Goal: Task Accomplishment & Management: Use online tool/utility

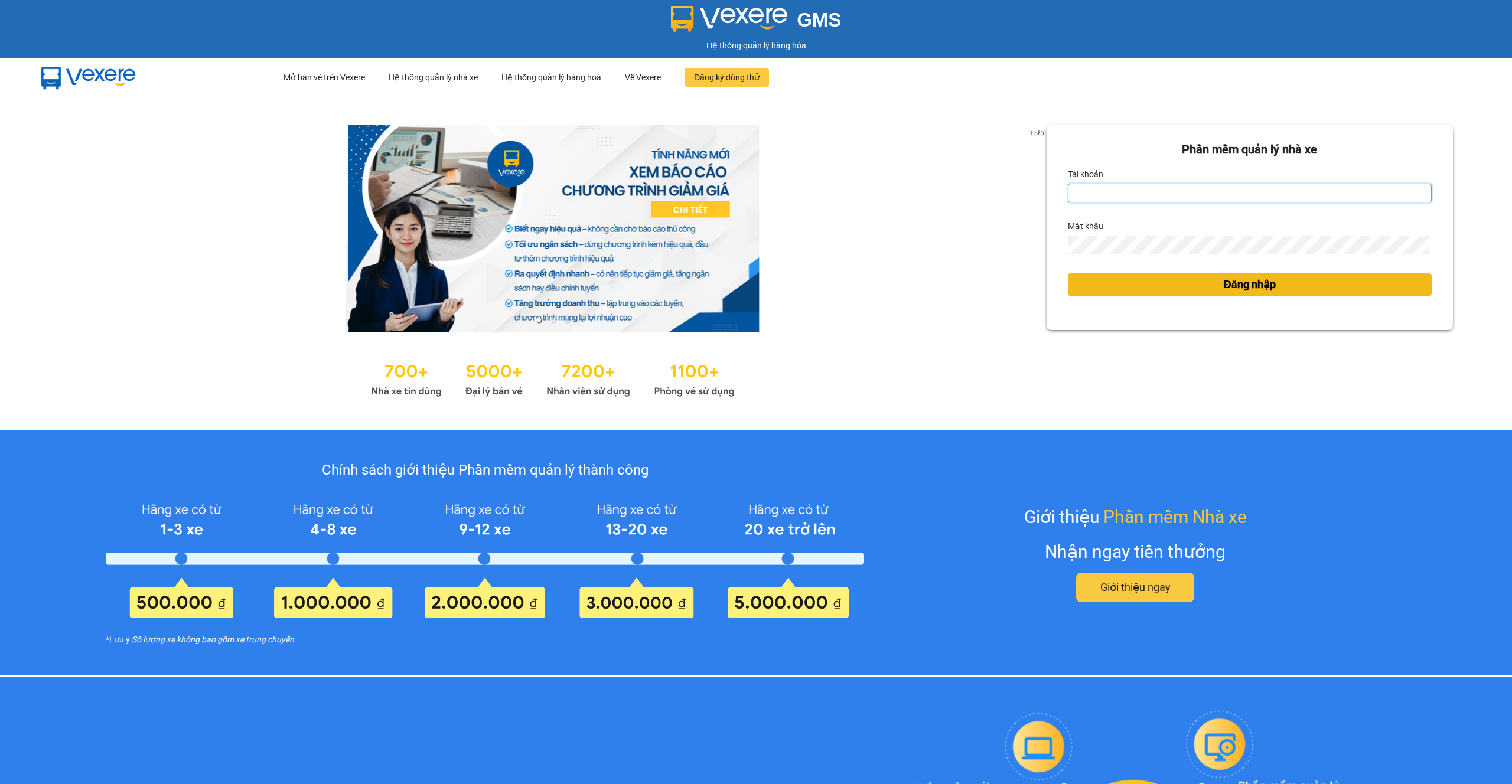
type input "thaison.vxr"
click at [1123, 282] on button "Đăng nhập" at bounding box center [1250, 284] width 364 height 22
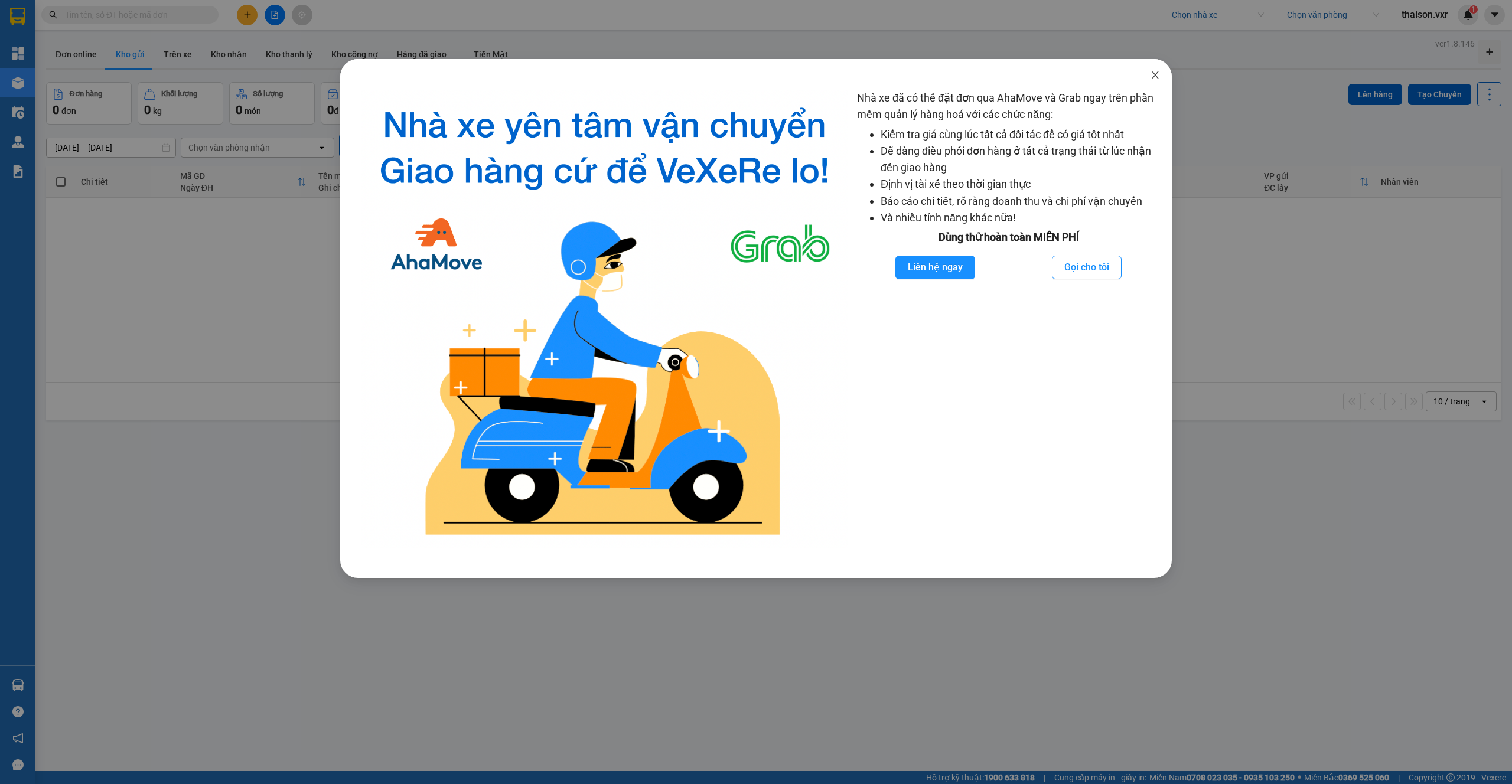
drag, startPoint x: 1156, startPoint y: 73, endPoint x: 1172, endPoint y: 54, distance: 24.8
click at [1156, 72] on icon "close" at bounding box center [1155, 75] width 9 height 9
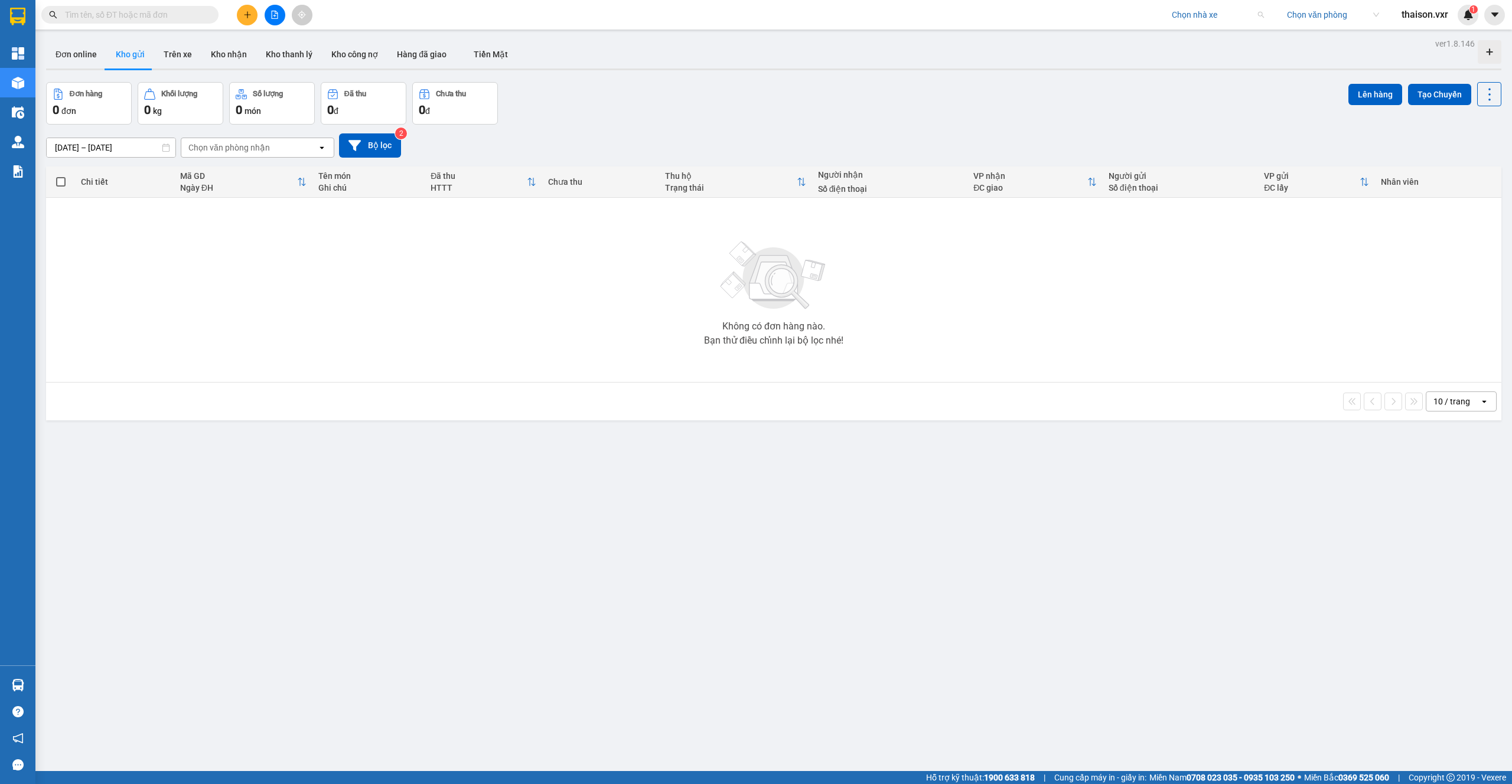
click at [1203, 19] on input "search" at bounding box center [1214, 15] width 84 height 18
type input "việt tân"
click at [1187, 34] on div "Việt Tân Phát" at bounding box center [1229, 38] width 117 height 13
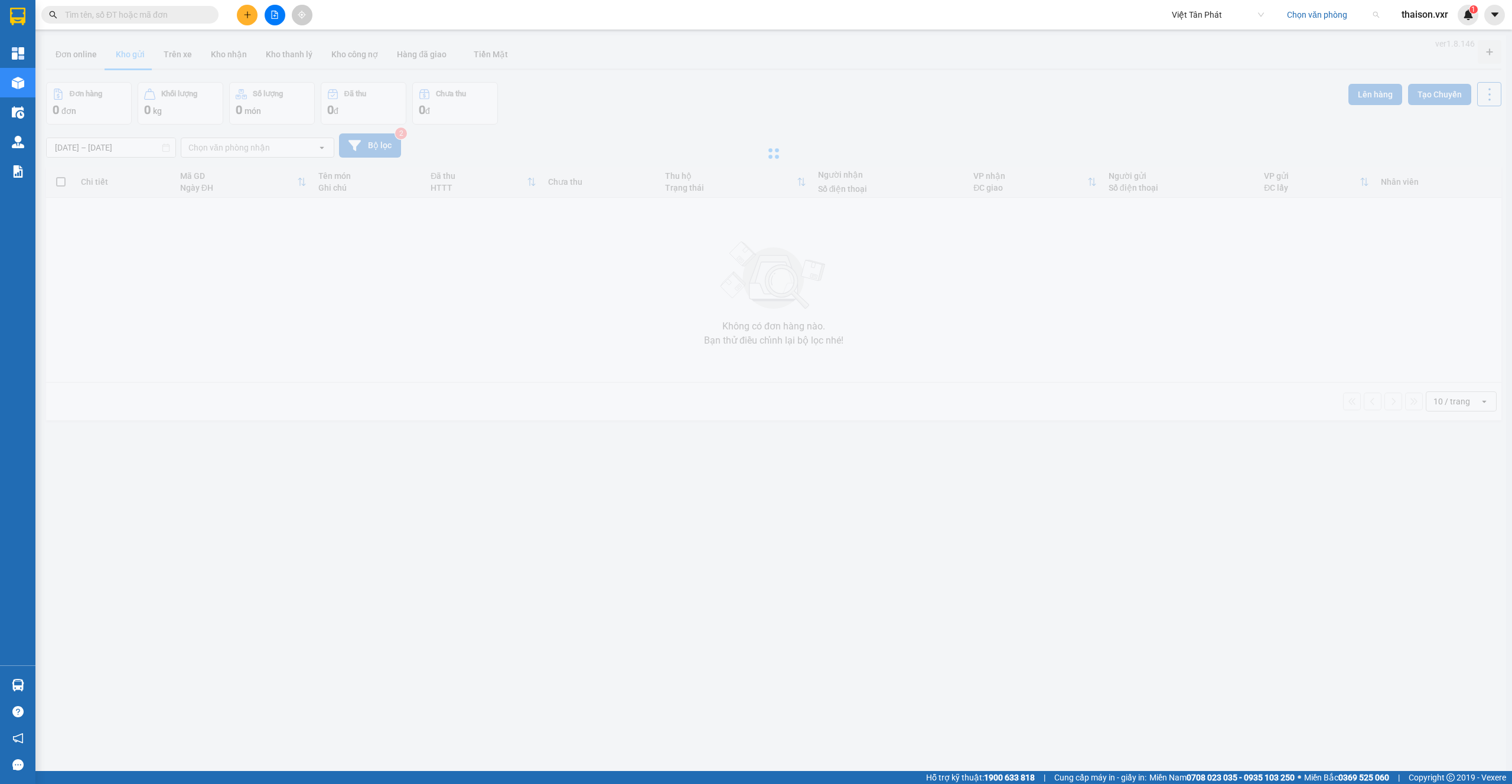
click at [1314, 21] on input "search" at bounding box center [1329, 15] width 84 height 18
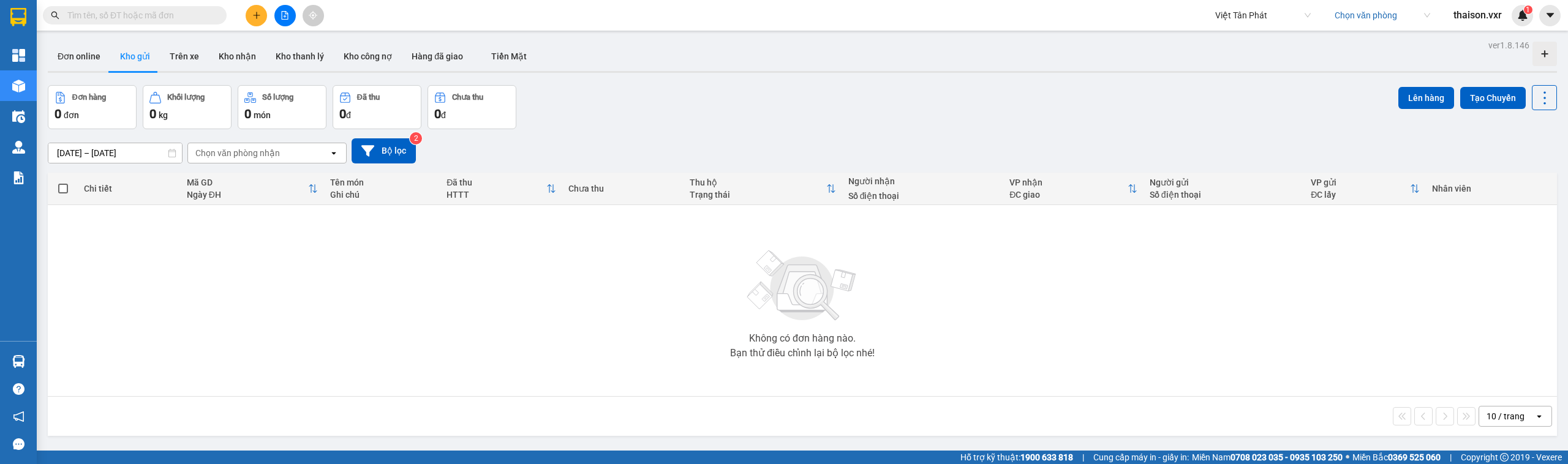
click at [1367, 22] on input "search" at bounding box center [1378, 15] width 87 height 18
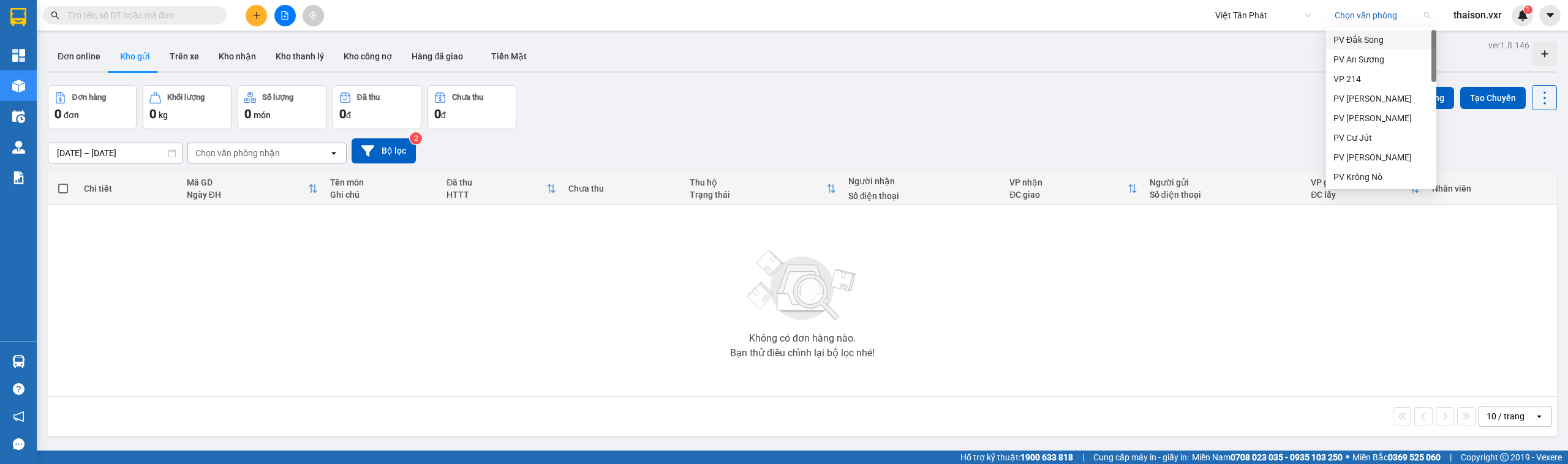
click at [1364, 40] on div "PV Đắk Song" at bounding box center [1381, 39] width 95 height 14
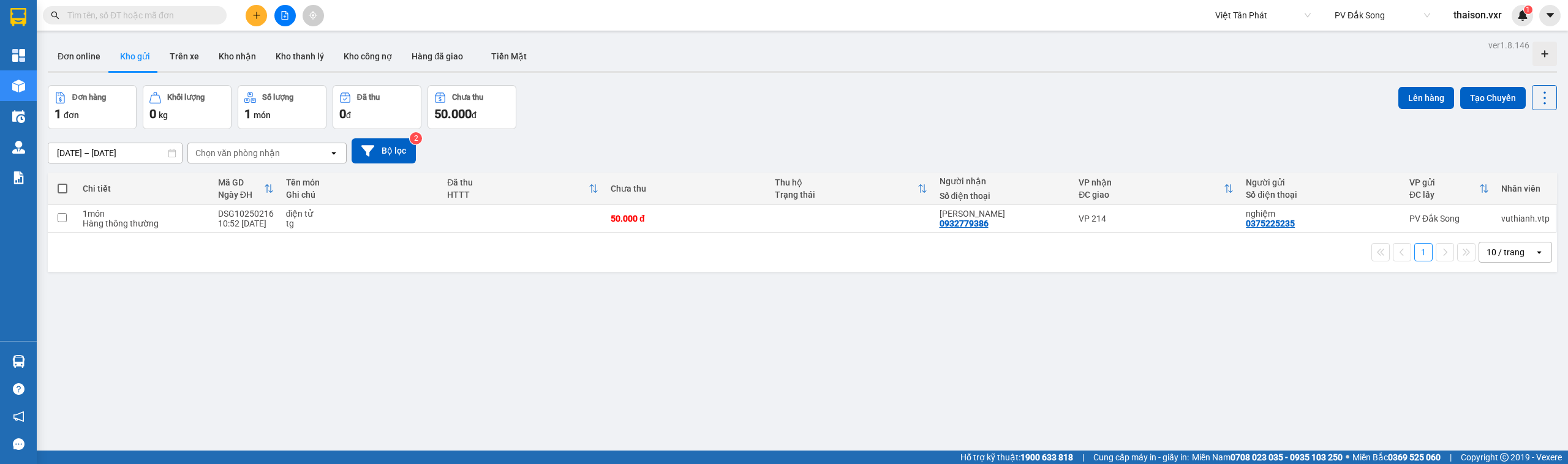
click at [288, 16] on icon "file-add" at bounding box center [285, 15] width 9 height 9
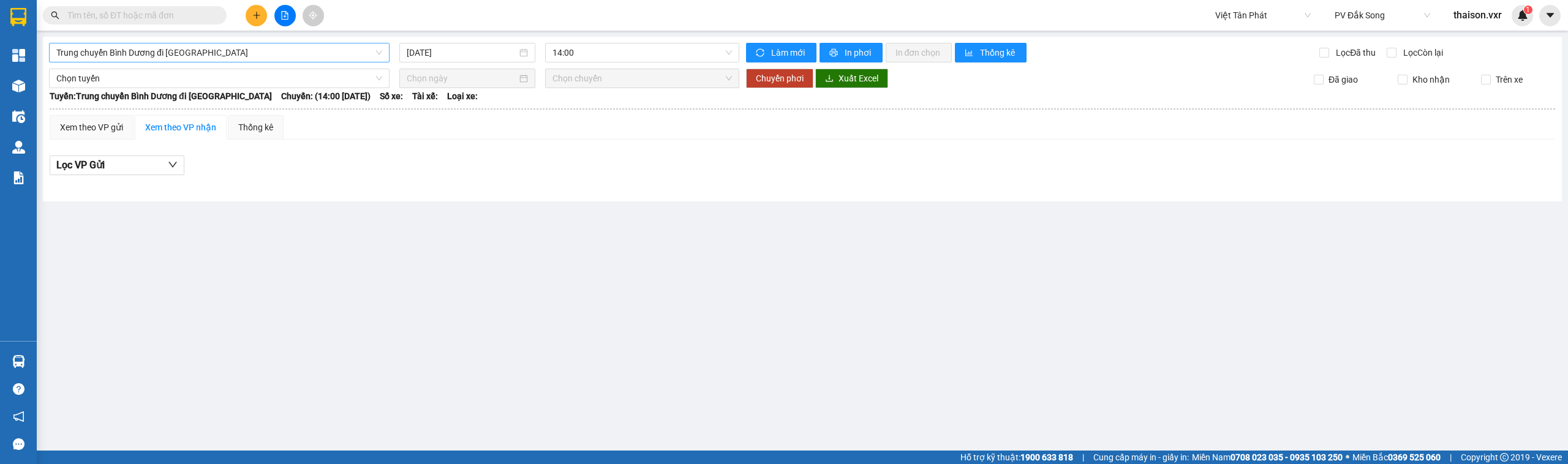
click at [108, 46] on span "Trung chuyển Bình Dương đi BXMĐ" at bounding box center [219, 52] width 326 height 18
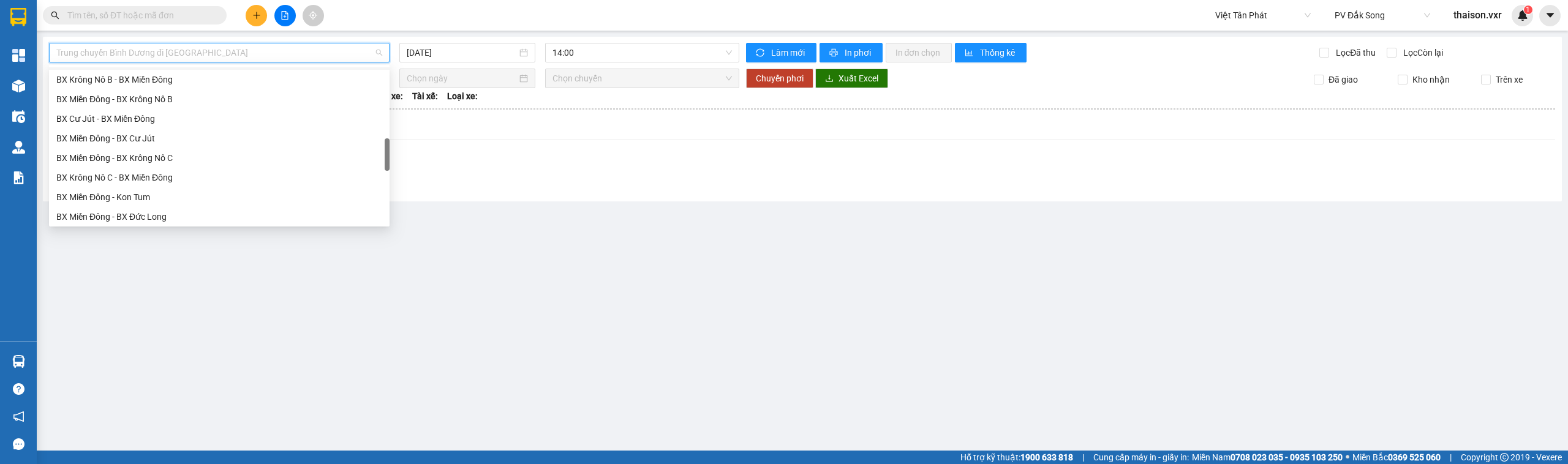
scroll to position [784, 0]
click at [619, 159] on div "Lọc VP Gửi" at bounding box center [802, 165] width 1506 height 20
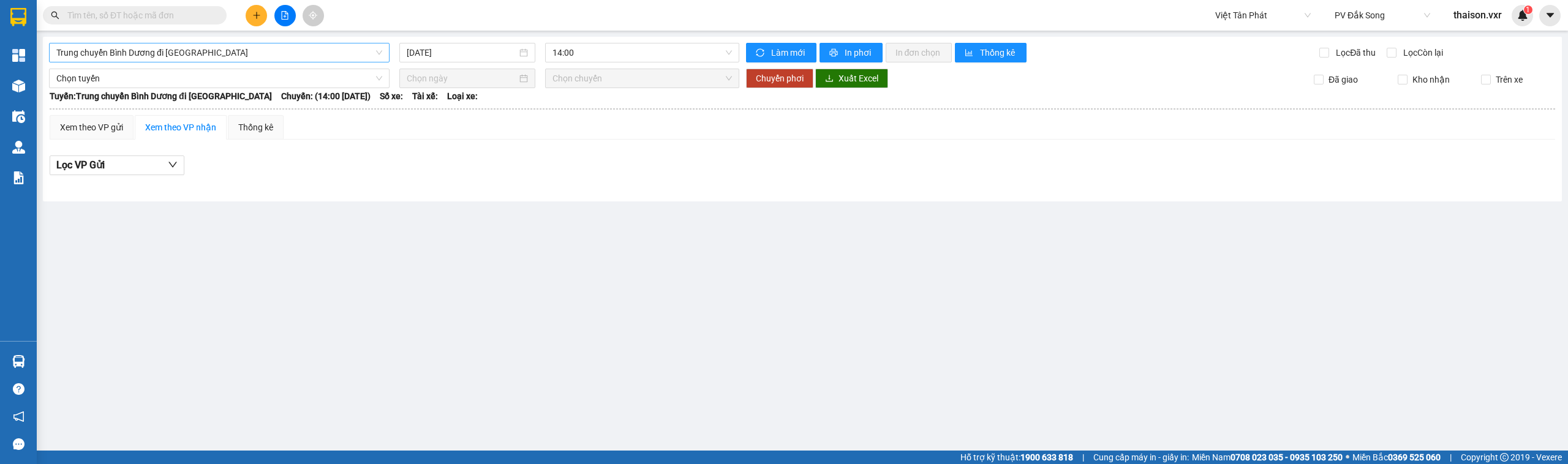
click at [150, 55] on span "Trung chuyển Bình Dương đi BXMĐ" at bounding box center [219, 52] width 326 height 18
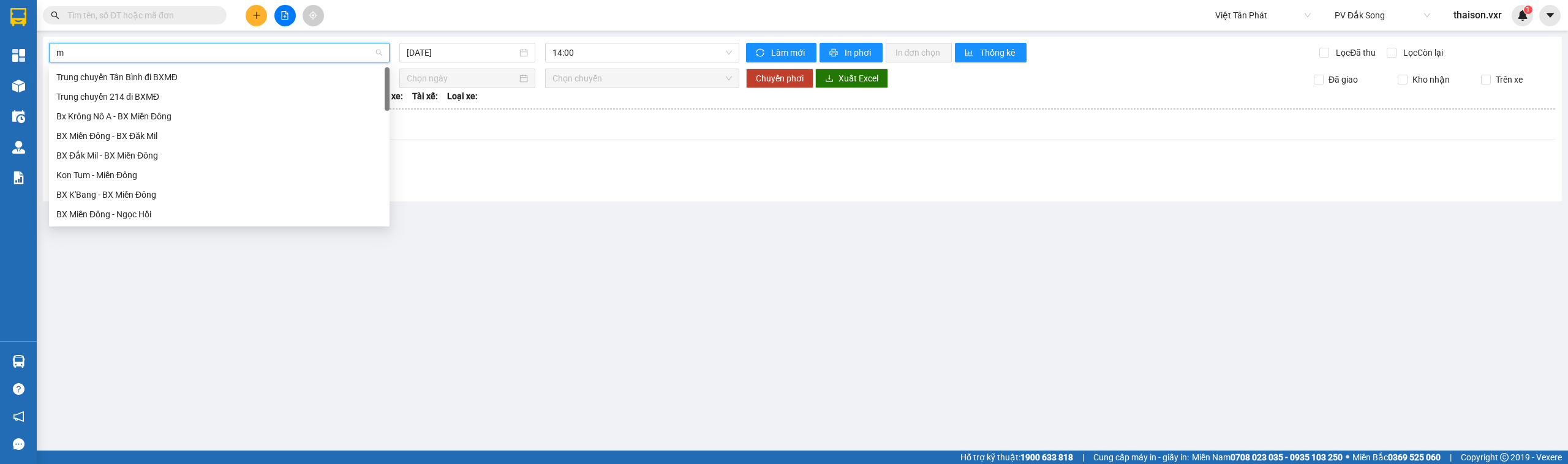
scroll to position [0, 0]
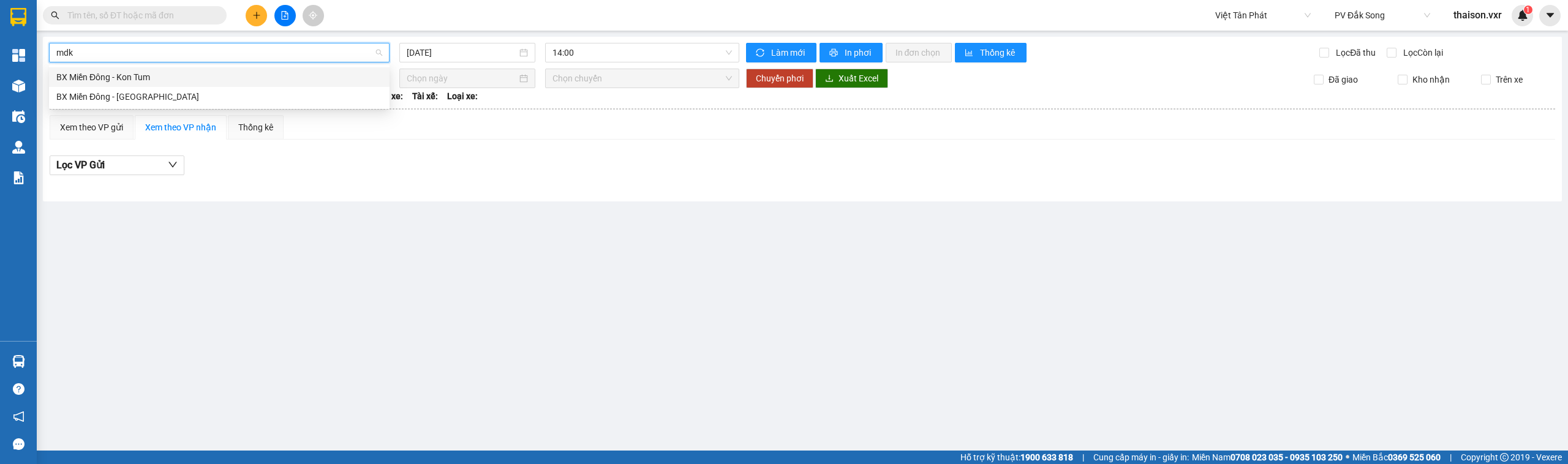
type input "mdkp"
click at [127, 78] on div "BX Miền Đông - Kon Plông" at bounding box center [219, 77] width 326 height 14
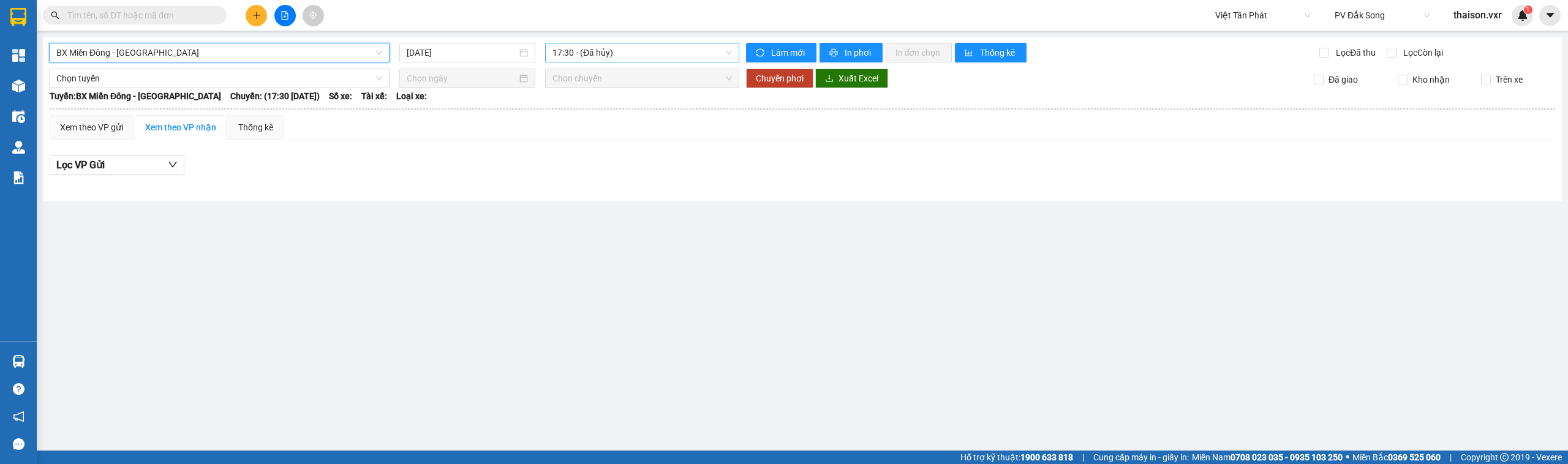
click at [640, 54] on span "17:30 - (Đã hủy)" at bounding box center [642, 52] width 180 height 18
click at [431, 48] on input "13/10/2025" at bounding box center [462, 52] width 110 height 14
click at [424, 78] on span "button" at bounding box center [425, 78] width 6 height 6
click at [546, 123] on div "2" at bounding box center [550, 123] width 14 height 14
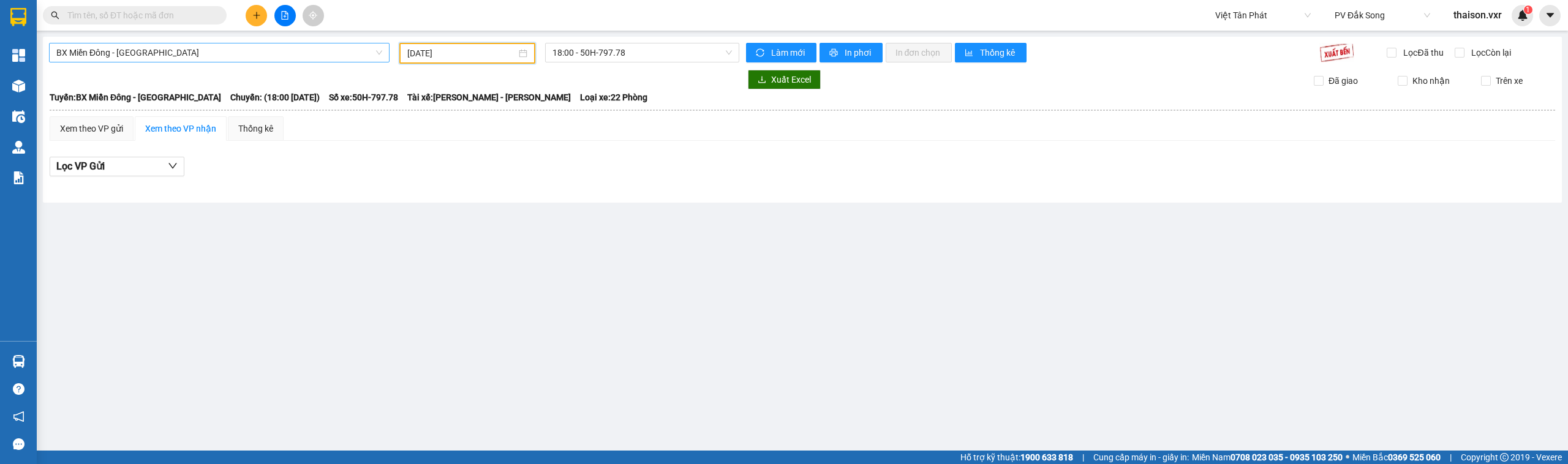
click at [456, 51] on input "02/08/2025" at bounding box center [462, 53] width 109 height 14
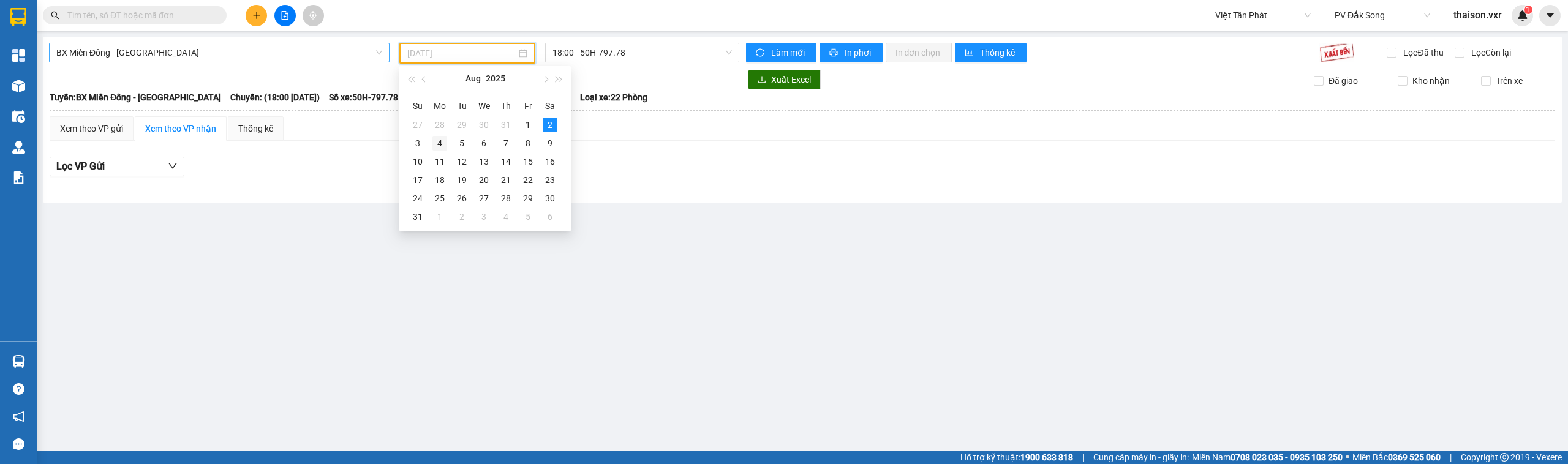
click at [436, 141] on div "4" at bounding box center [439, 143] width 14 height 14
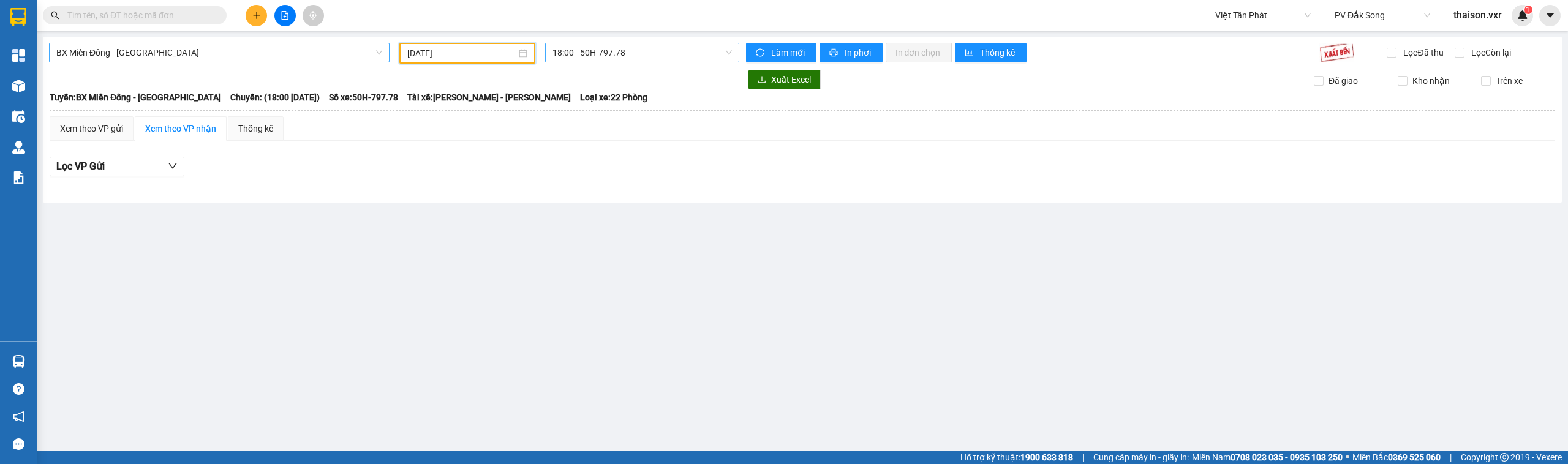
click at [639, 56] on span "18:00 - 50H-797.78" at bounding box center [642, 52] width 180 height 18
click at [596, 98] on div "18:00 - 50H-797.78" at bounding box center [600, 97] width 95 height 14
click at [111, 130] on div "Xem theo VP gửi" at bounding box center [91, 128] width 63 height 14
click at [186, 134] on div "Xem theo VP nhận" at bounding box center [180, 128] width 71 height 14
click at [455, 48] on input "04/08/2025" at bounding box center [462, 53] width 109 height 14
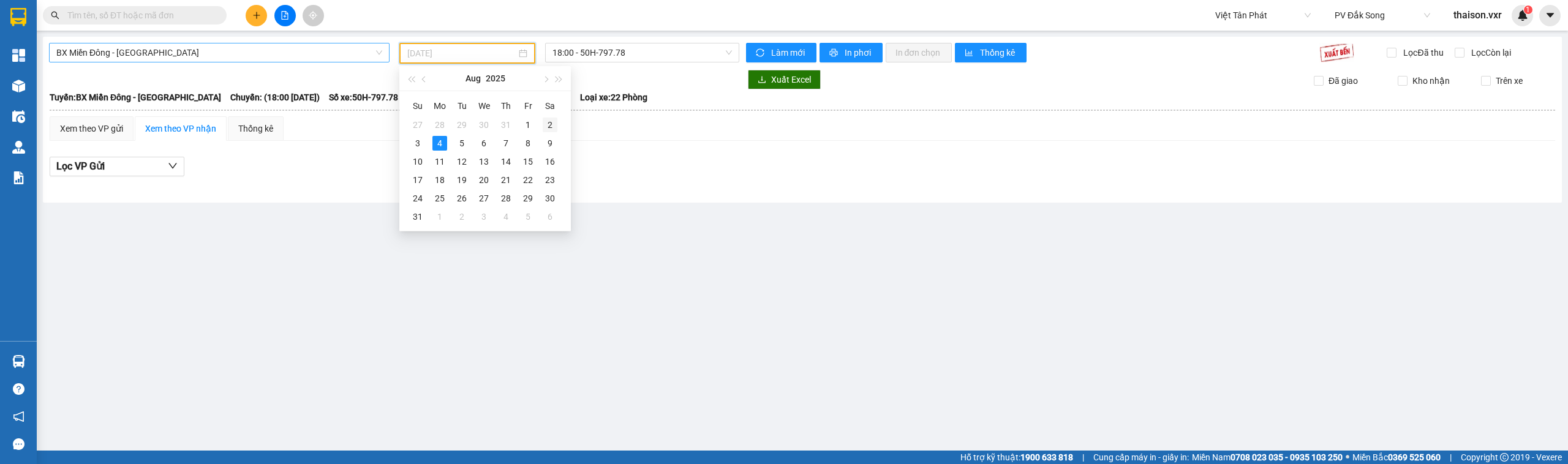
click at [544, 123] on div "2" at bounding box center [550, 125] width 14 height 14
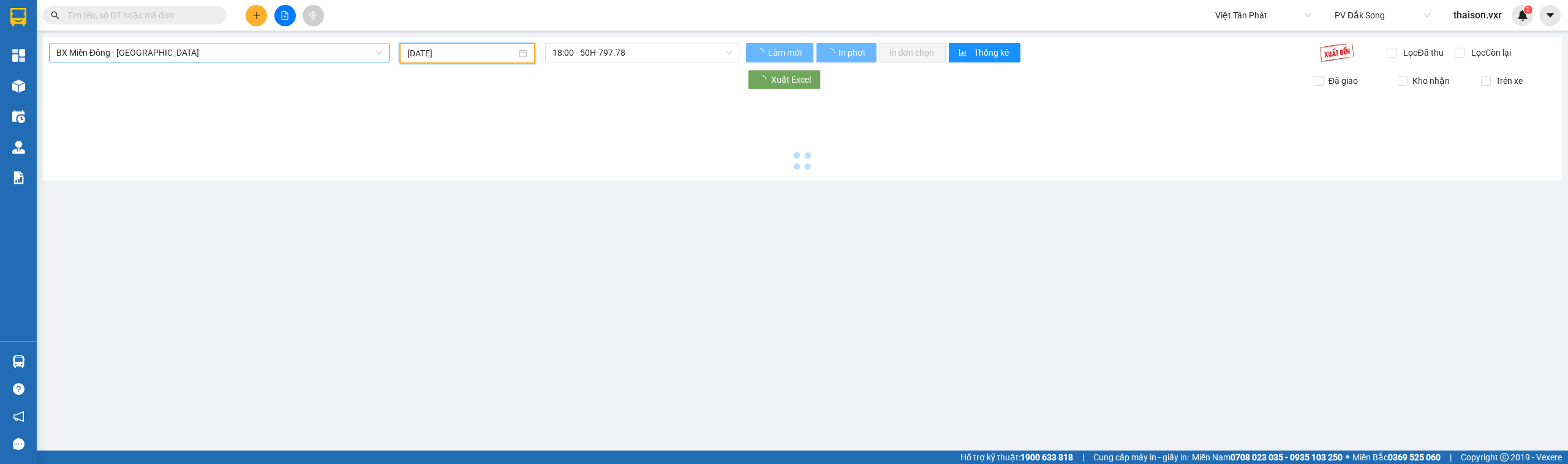
type input "02/08/2025"
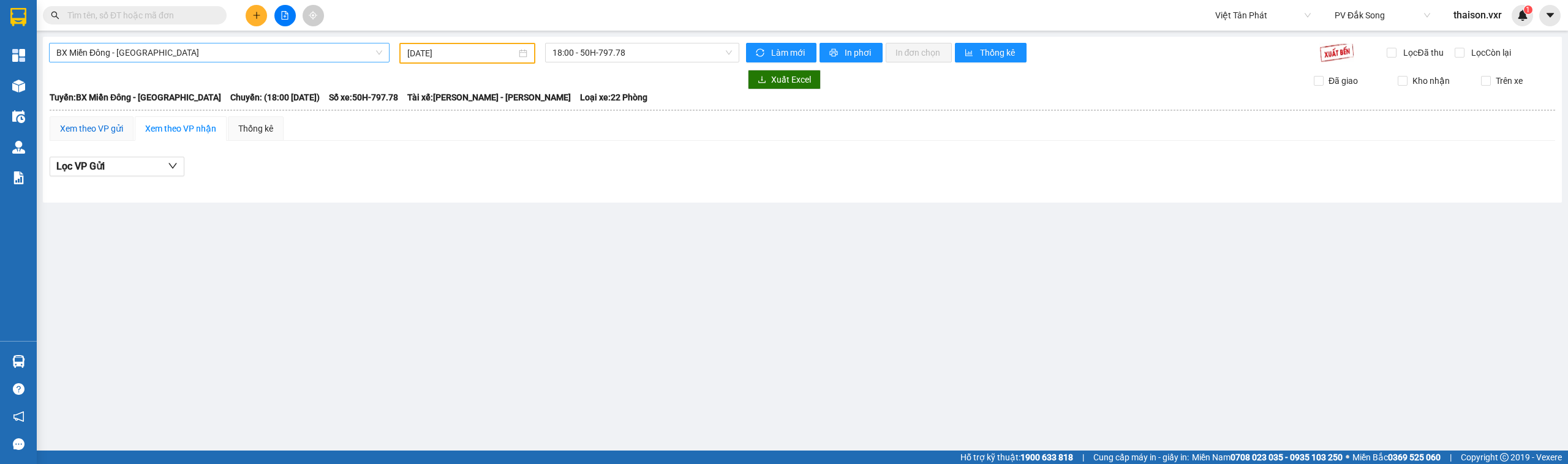
click at [117, 134] on div "Xem theo VP gửi" at bounding box center [91, 128] width 63 height 14
click at [156, 124] on div "Xem theo VP nhận" at bounding box center [180, 128] width 71 height 14
click at [90, 129] on div "Xem theo VP gửi" at bounding box center [91, 128] width 63 height 14
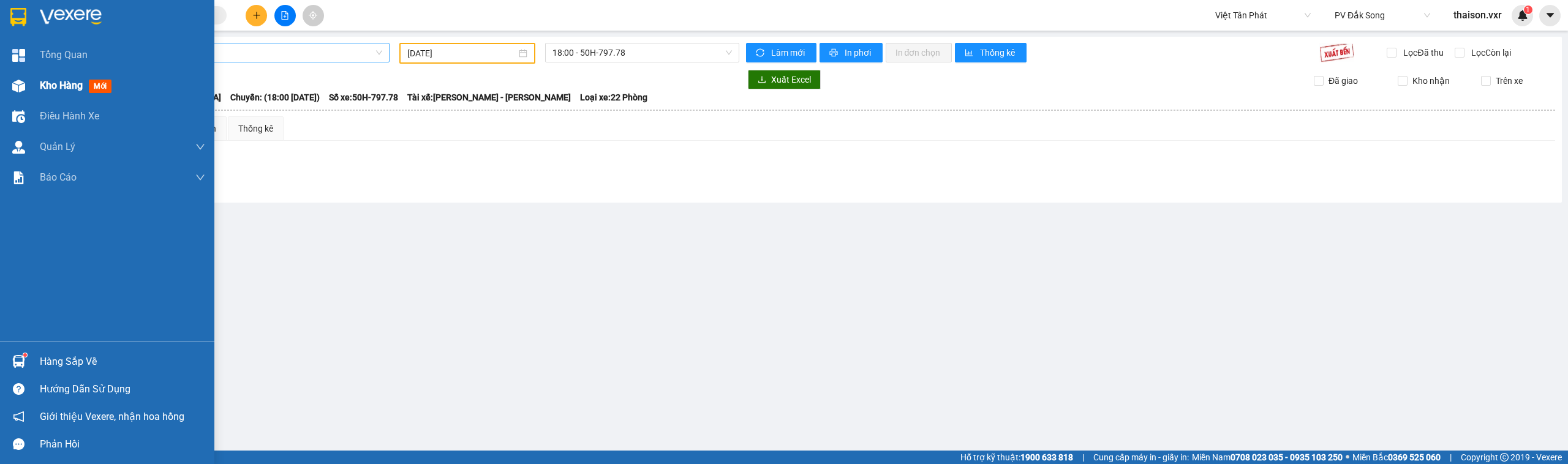
click at [59, 85] on span "Kho hàng" at bounding box center [62, 86] width 43 height 12
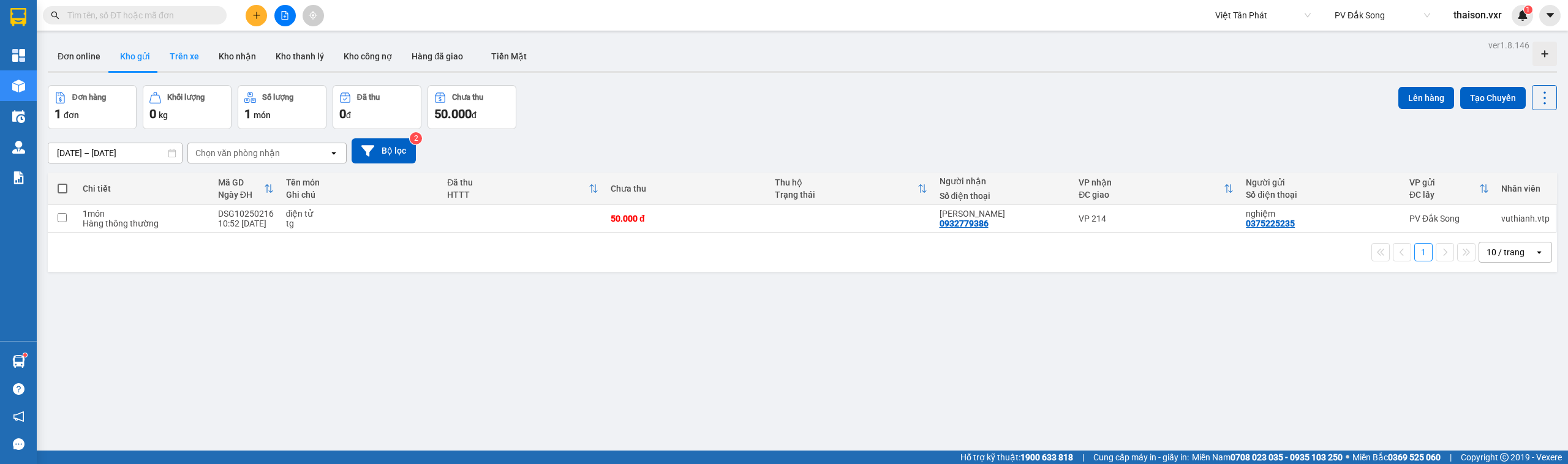
click at [182, 58] on button "Trên xe" at bounding box center [184, 56] width 49 height 30
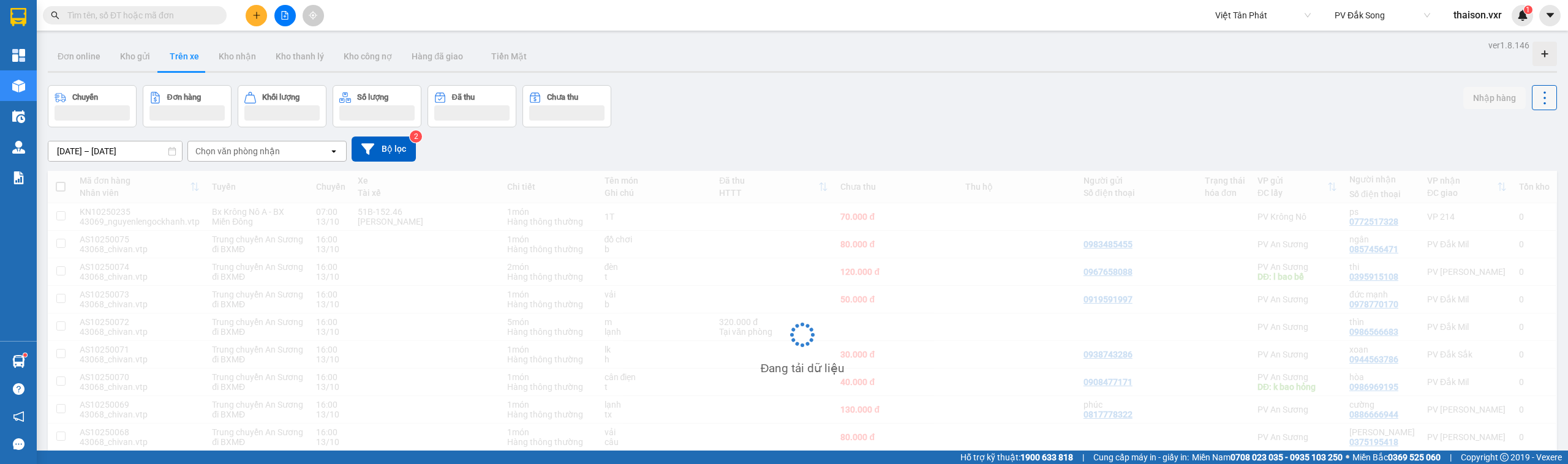
click at [1537, 95] on icon at bounding box center [1545, 98] width 17 height 17
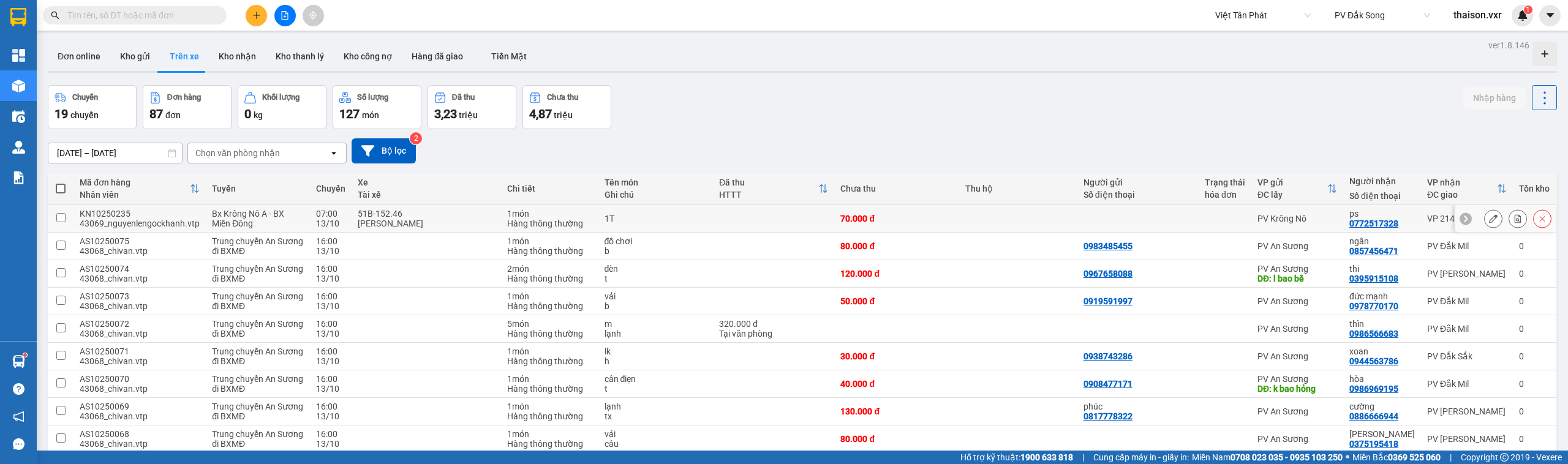
click at [57, 215] on input "checkbox" at bounding box center [60, 217] width 9 height 9
checkbox input "true"
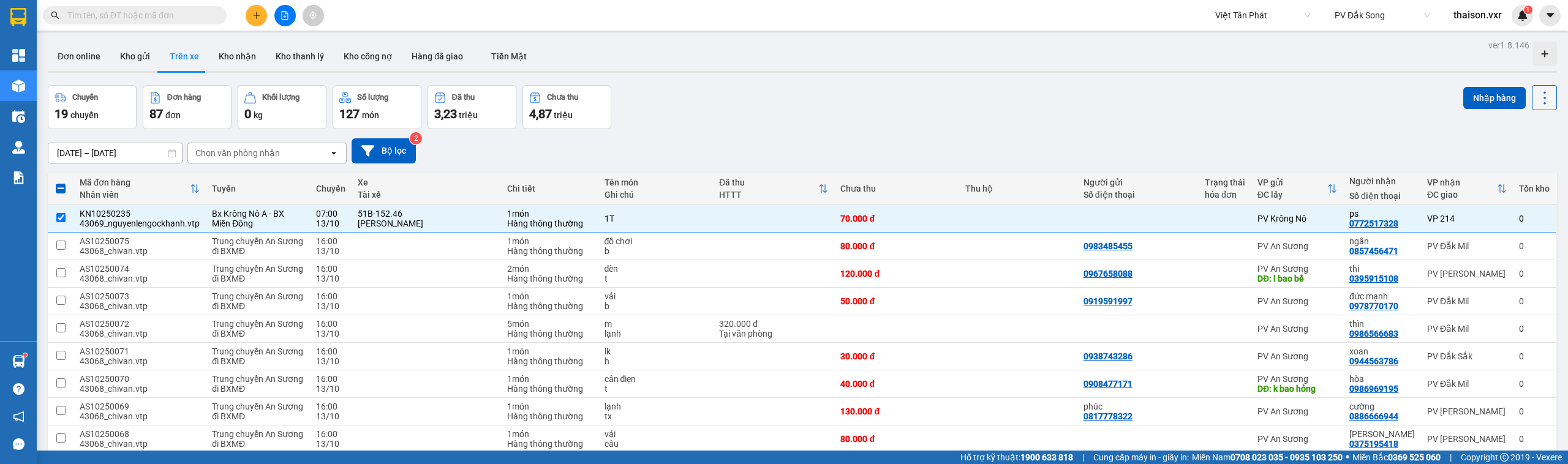
click at [1537, 96] on icon at bounding box center [1545, 98] width 17 height 17
click at [1471, 10] on span "thaison.vxr" at bounding box center [1478, 14] width 68 height 15
click at [1463, 38] on span "Đăng xuất" at bounding box center [1488, 38] width 51 height 14
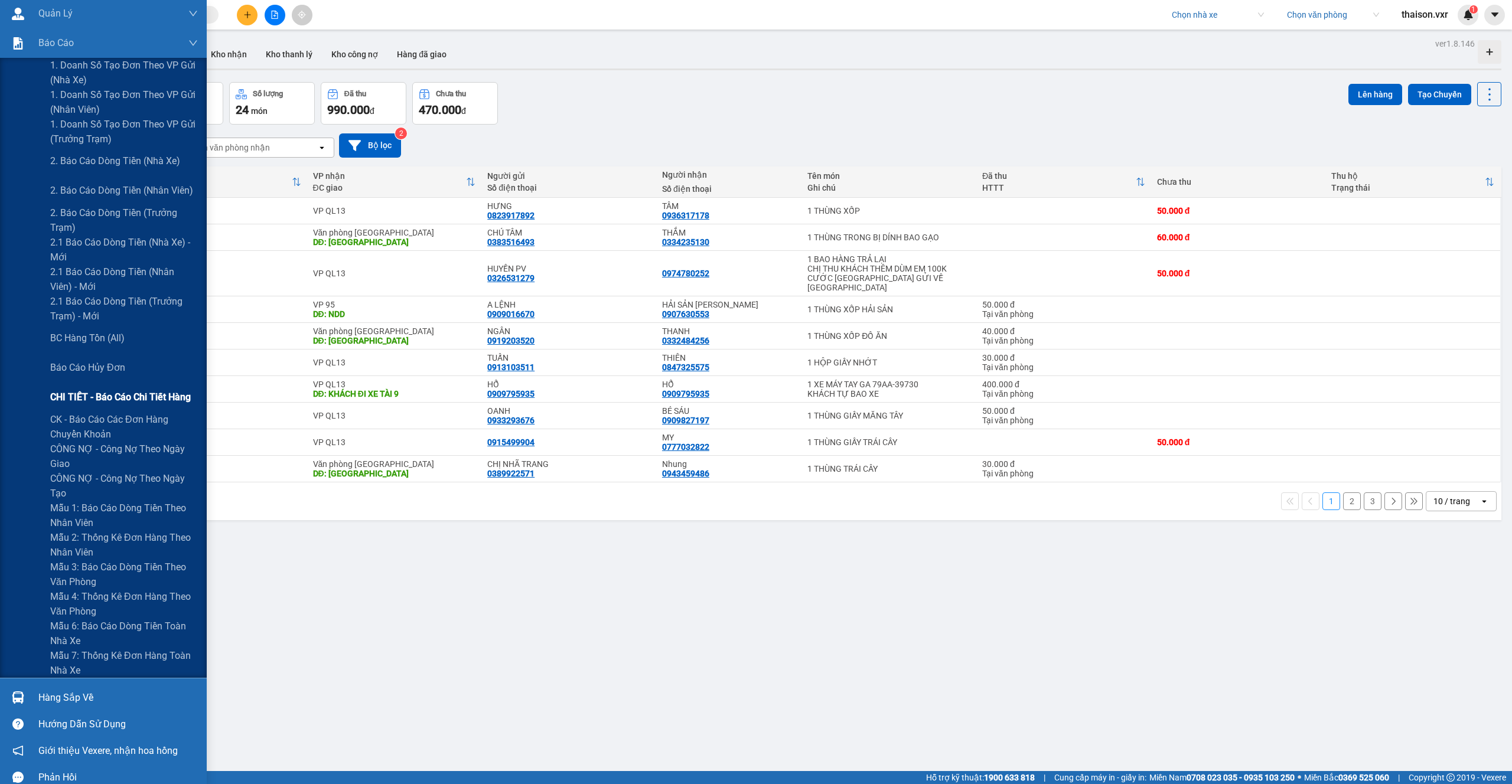
scroll to position [140, 0]
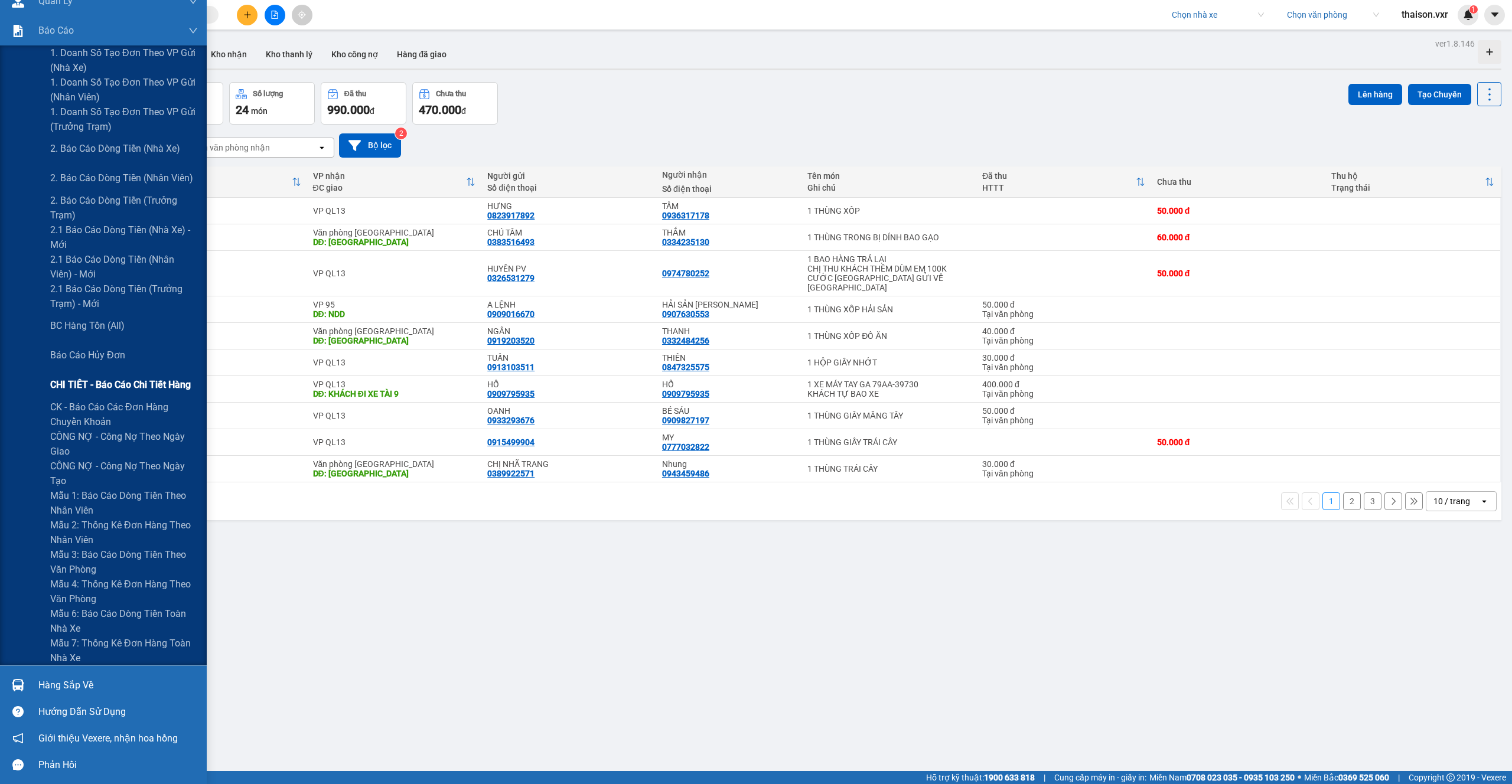
click at [142, 383] on span "CHI TIẾT - Báo cáo chi tiết hàng" at bounding box center [120, 384] width 140 height 15
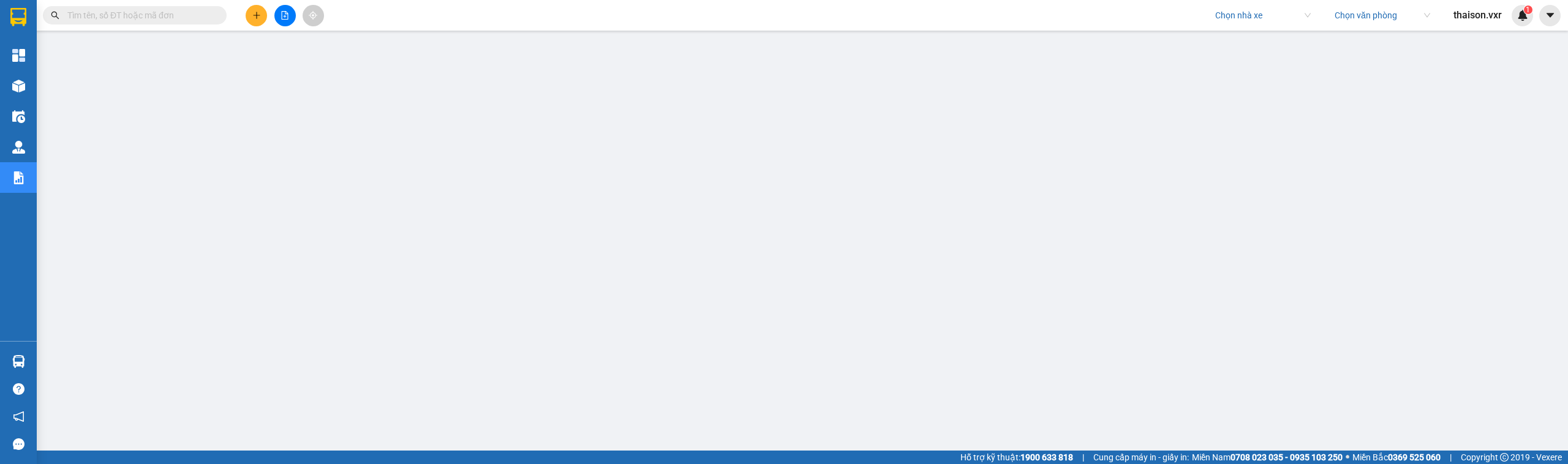
click at [189, 21] on input "text" at bounding box center [139, 15] width 145 height 14
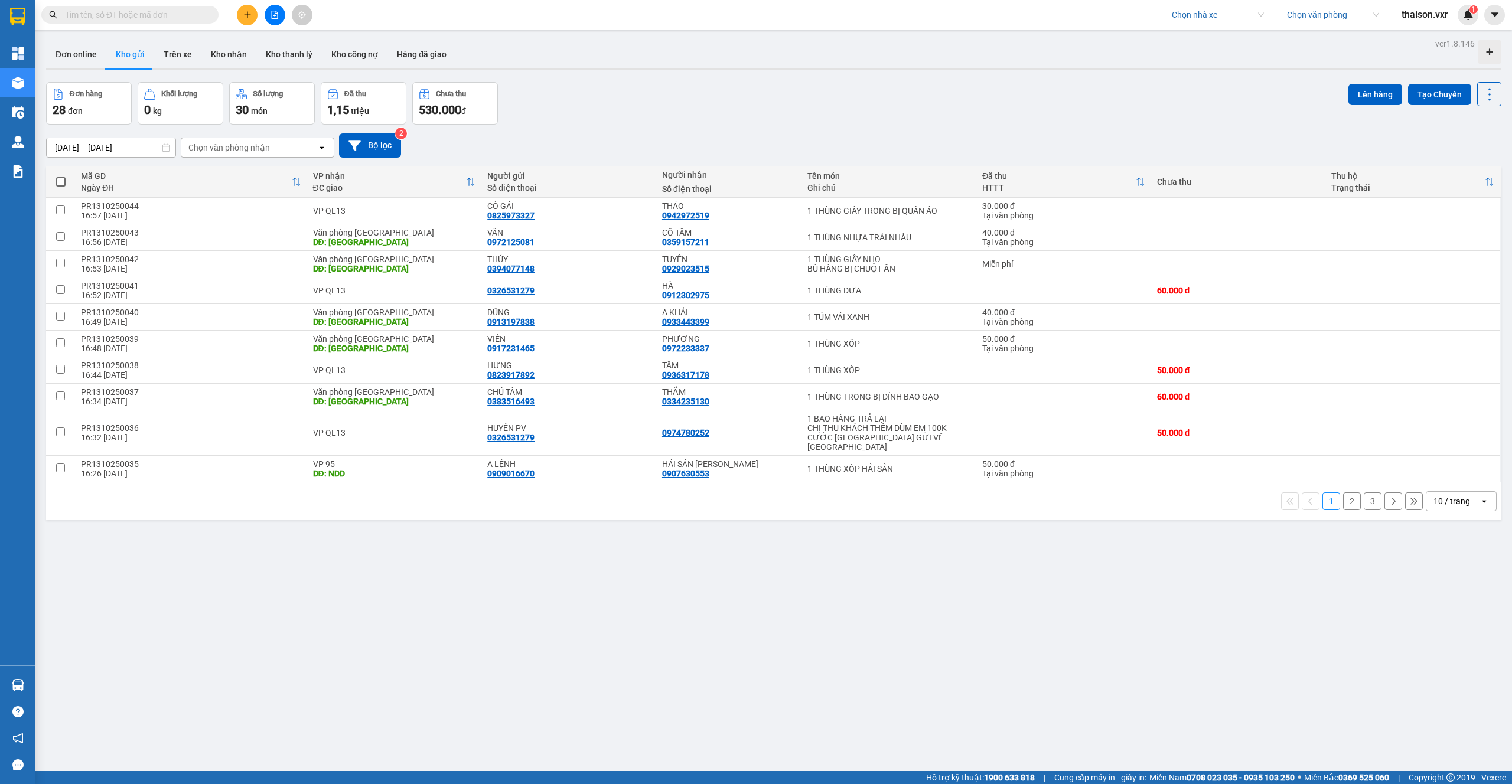
click at [161, 9] on input "text" at bounding box center [134, 15] width 140 height 13
paste input "VP951010250007"
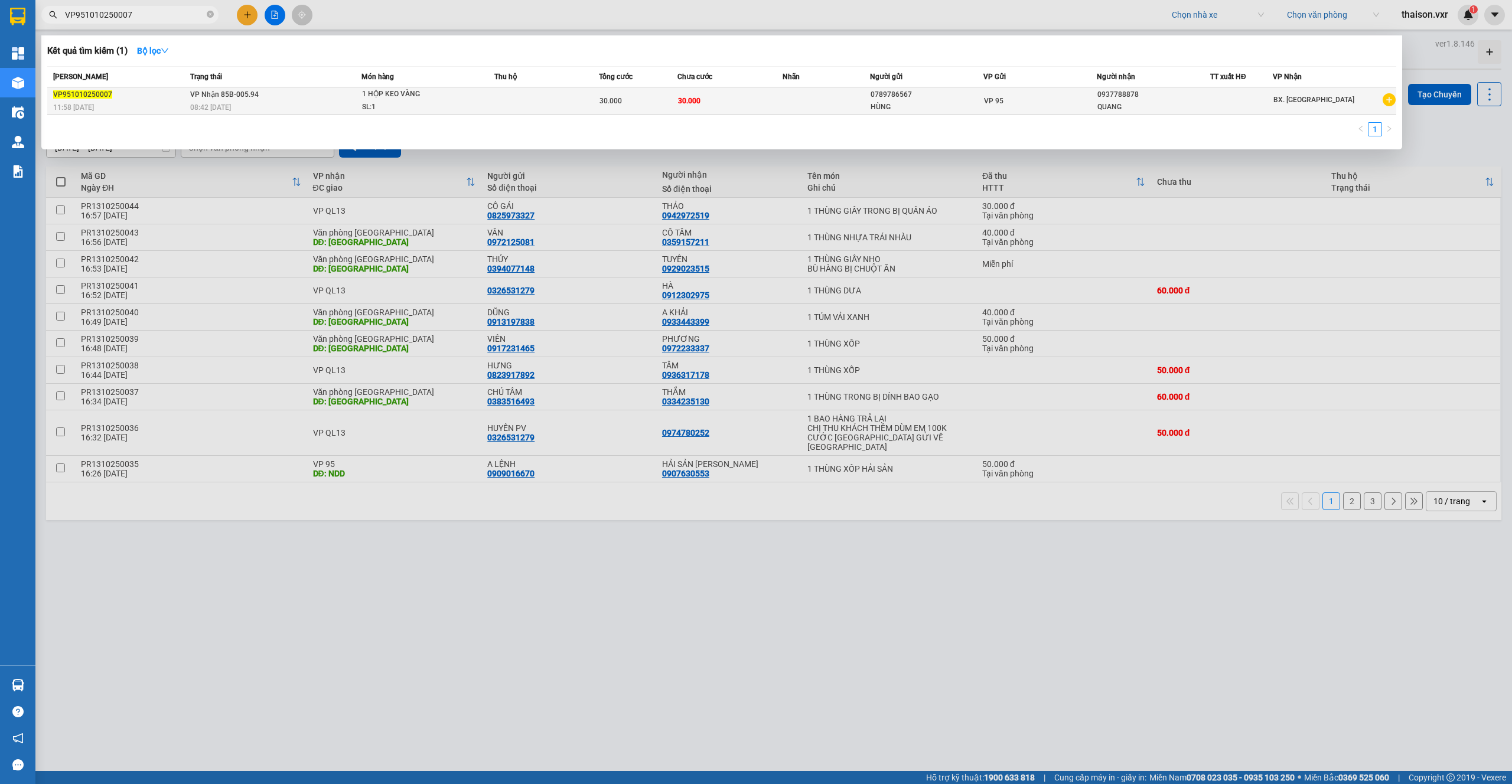
type input "VP951010250007"
click at [149, 101] on div "11:58 - 10/10" at bounding box center [120, 107] width 134 height 13
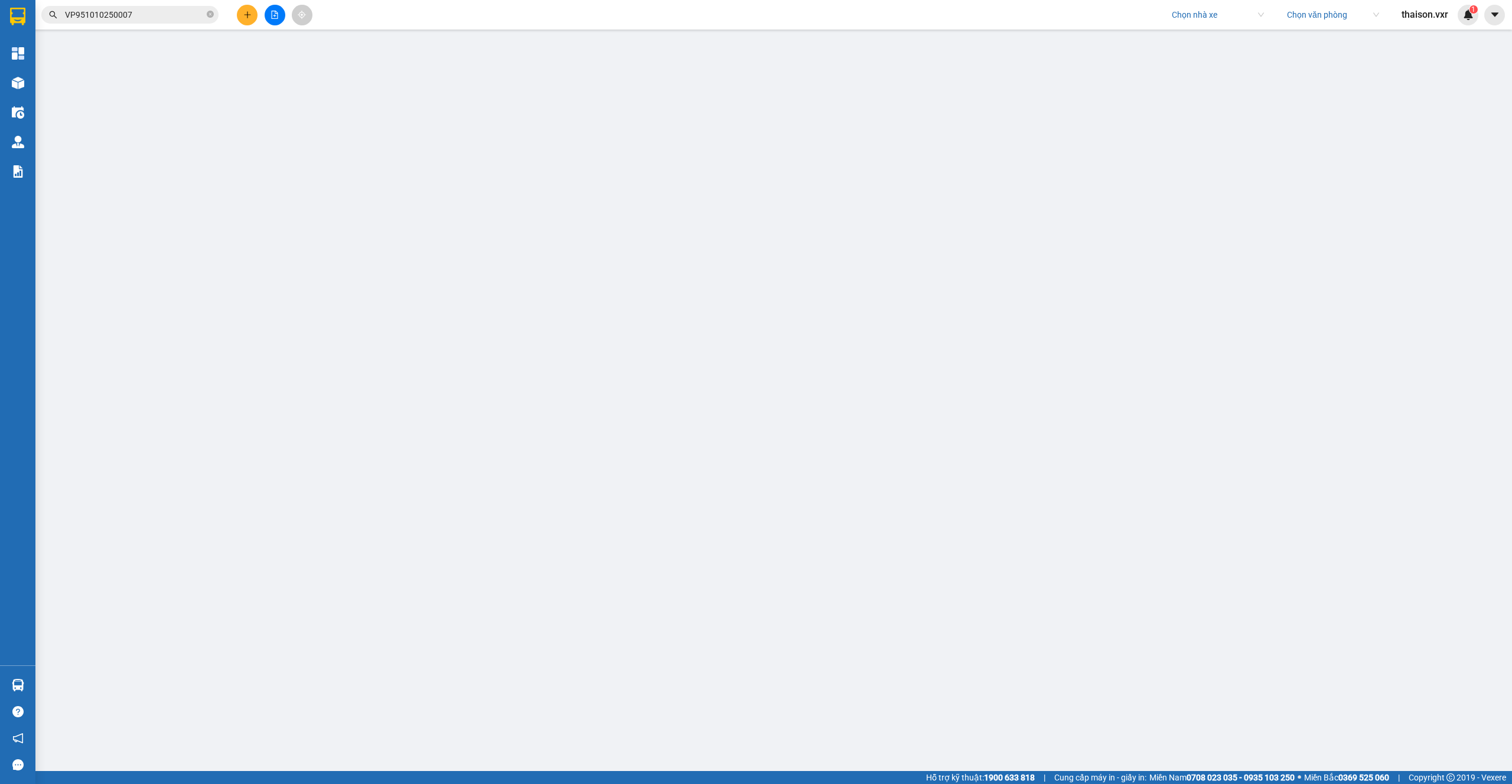
type input "0789786567"
type input "HÙNG"
type input "0937788878"
type input "QUANG"
type input "0"
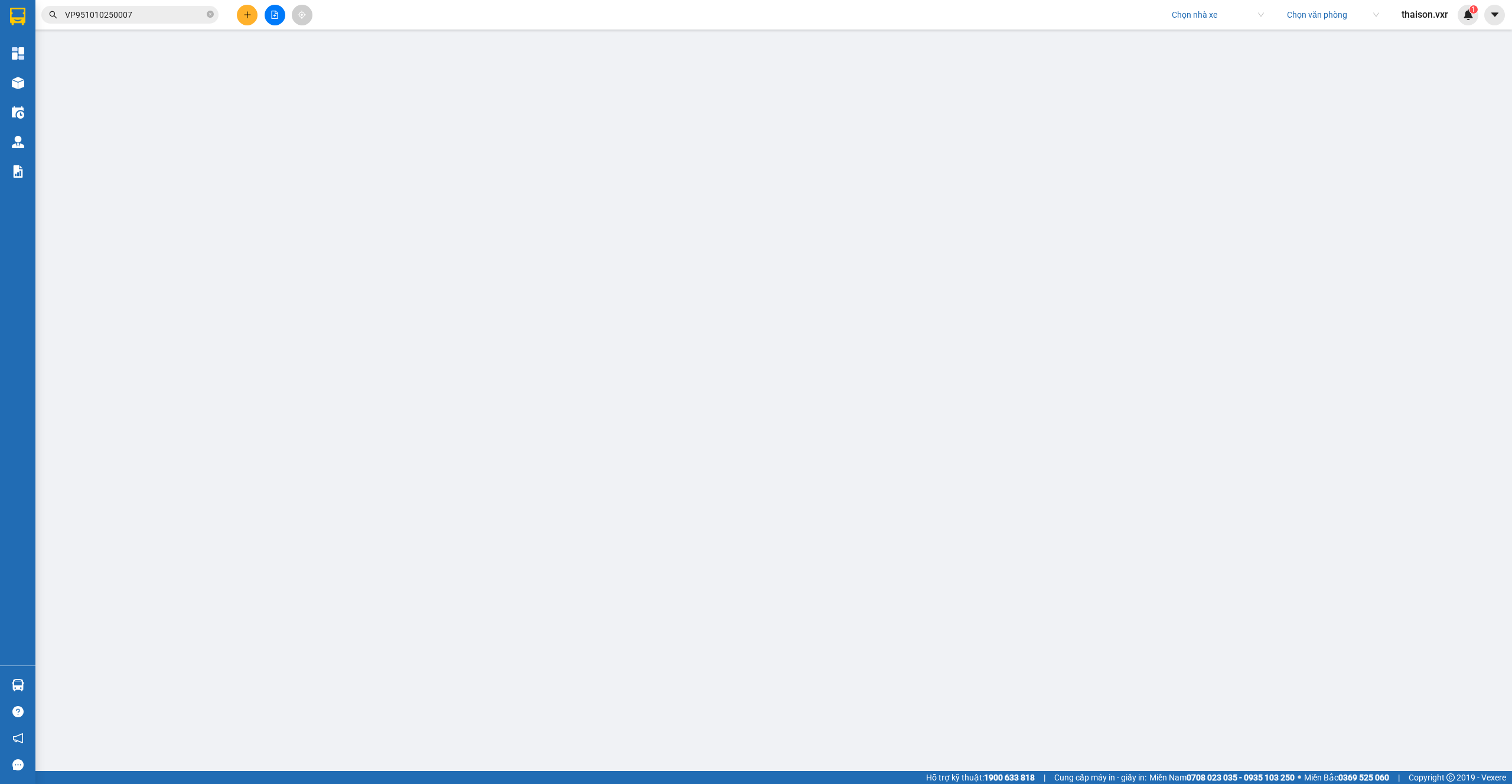
type input "30.000"
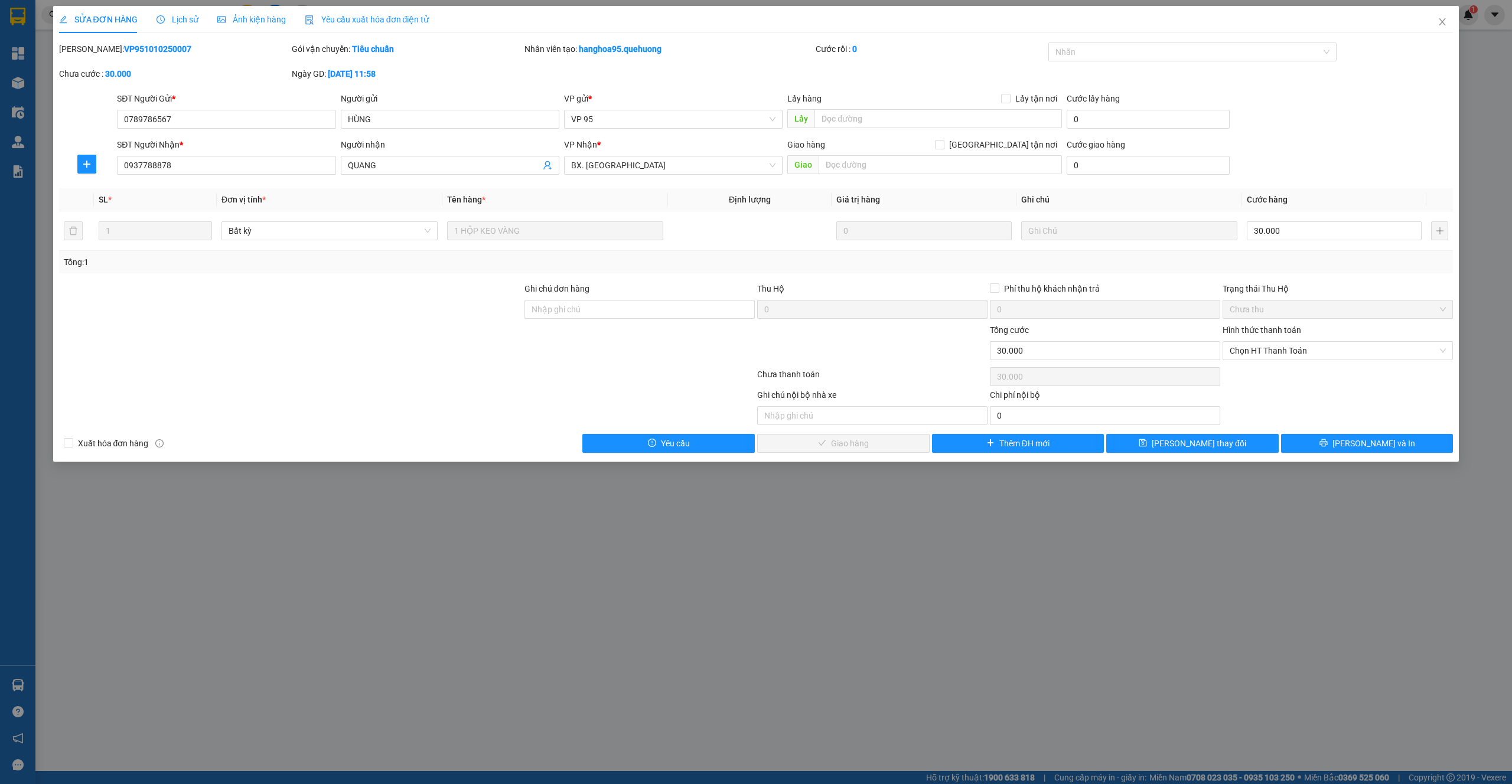
click at [171, 15] on span "Lịch sử" at bounding box center [178, 19] width 42 height 9
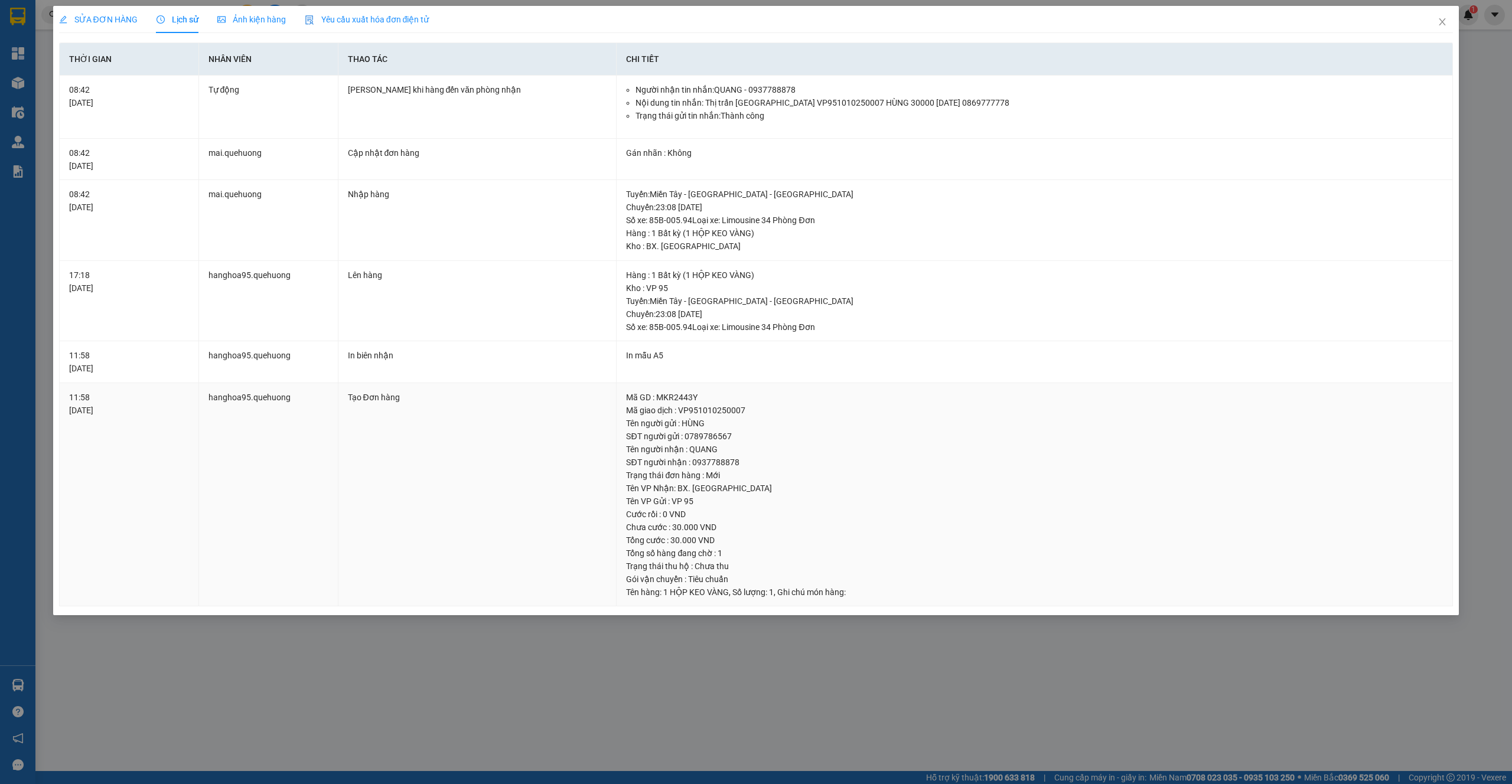
click at [711, 407] on div "Mã giao dịch : VP951010250007" at bounding box center [1034, 411] width 817 height 13
